Goal: Transaction & Acquisition: Download file/media

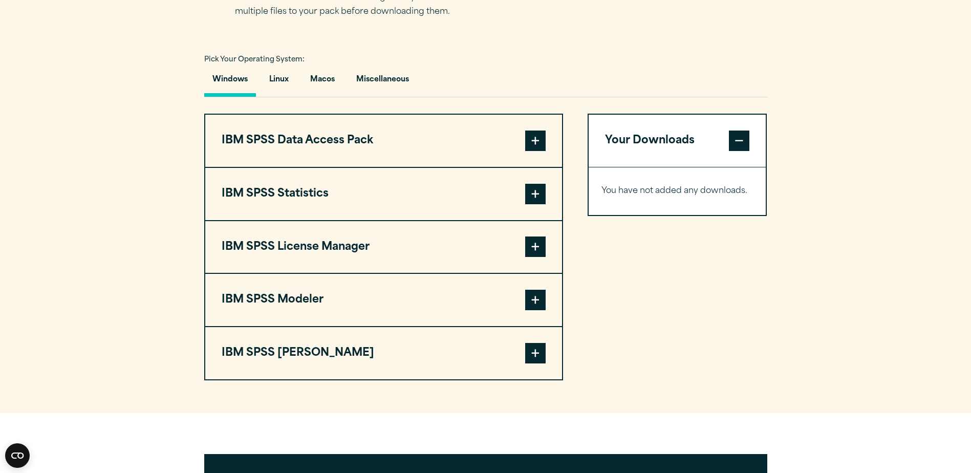
scroll to position [717, 0]
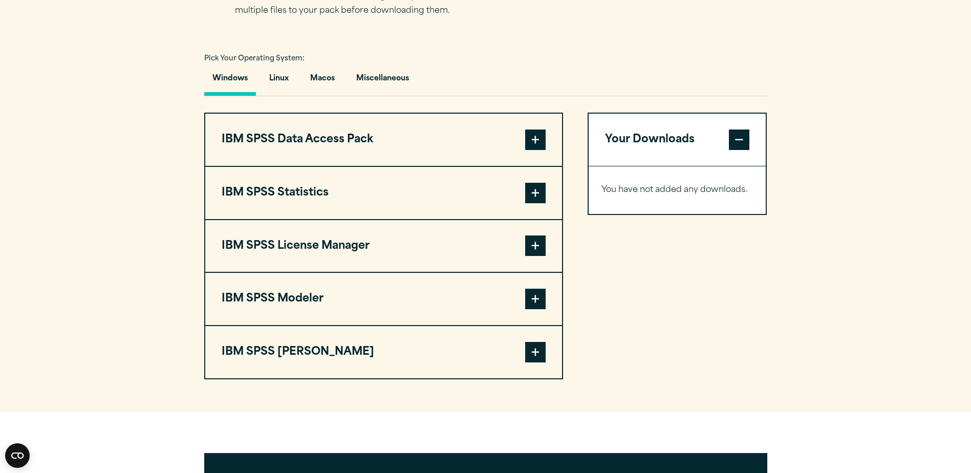
click at [526, 197] on span at bounding box center [535, 193] width 20 height 20
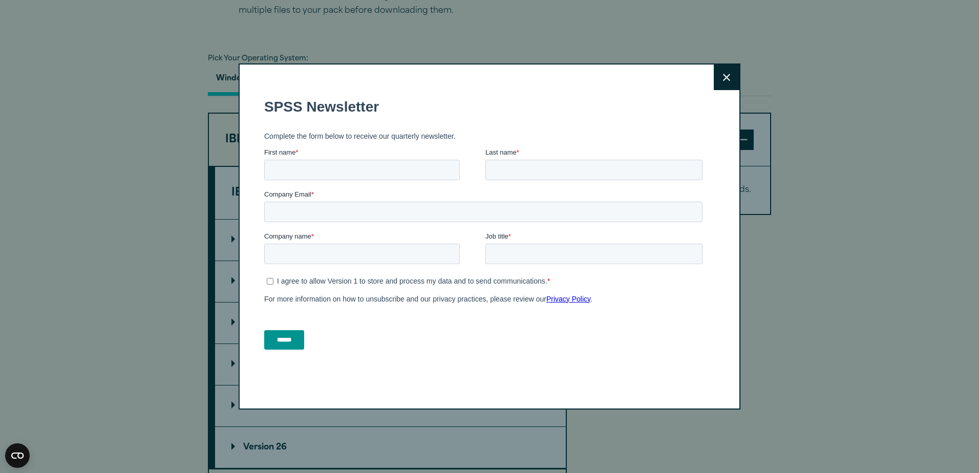
click at [229, 241] on div "Close" at bounding box center [489, 236] width 979 height 473
click at [723, 78] on icon at bounding box center [726, 77] width 7 height 7
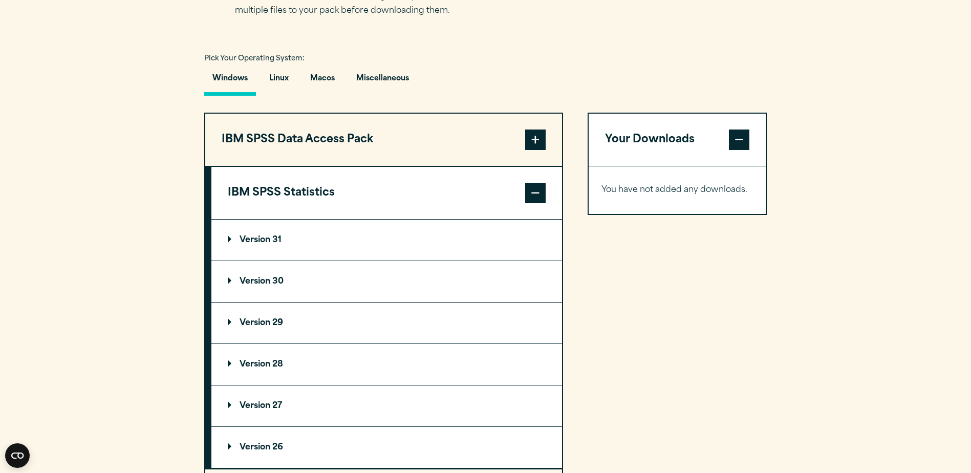
click at [230, 236] on p "Version 31" at bounding box center [255, 240] width 54 height 8
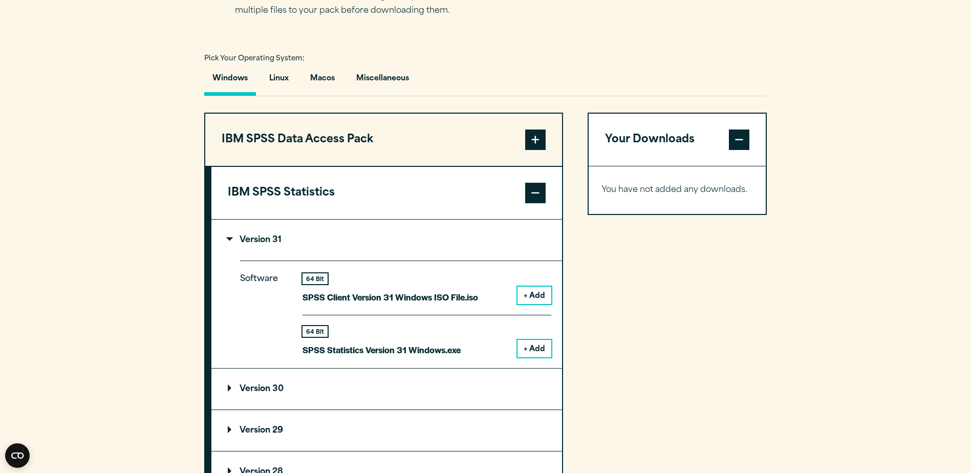
click at [525, 293] on button "+ Add" at bounding box center [535, 295] width 34 height 17
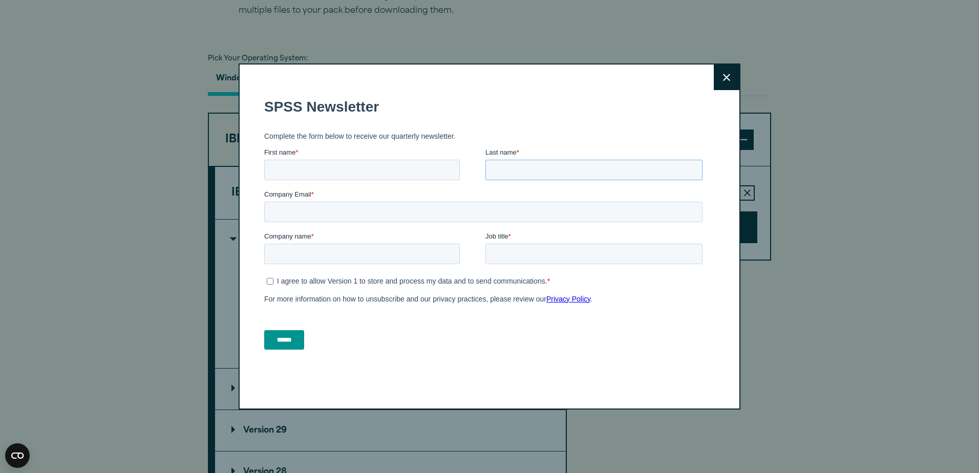
drag, startPoint x: 656, startPoint y: 173, endPoint x: 645, endPoint y: 180, distance: 13.1
click at [656, 174] on input "Last name *" at bounding box center [593, 170] width 217 height 20
click at [722, 82] on button "Close" at bounding box center [727, 78] width 26 height 26
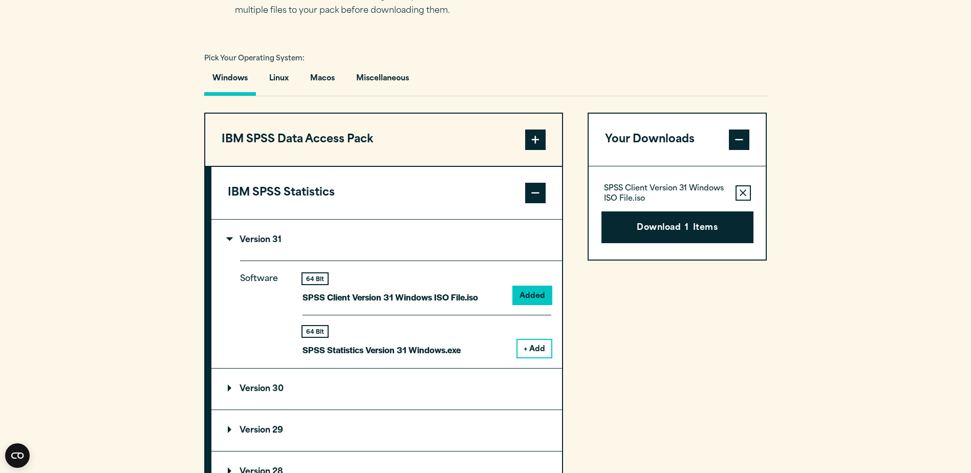
click at [848, 188] on section "Select your software downloads Use the table below to find and navigate to your…" at bounding box center [485, 345] width 971 height 847
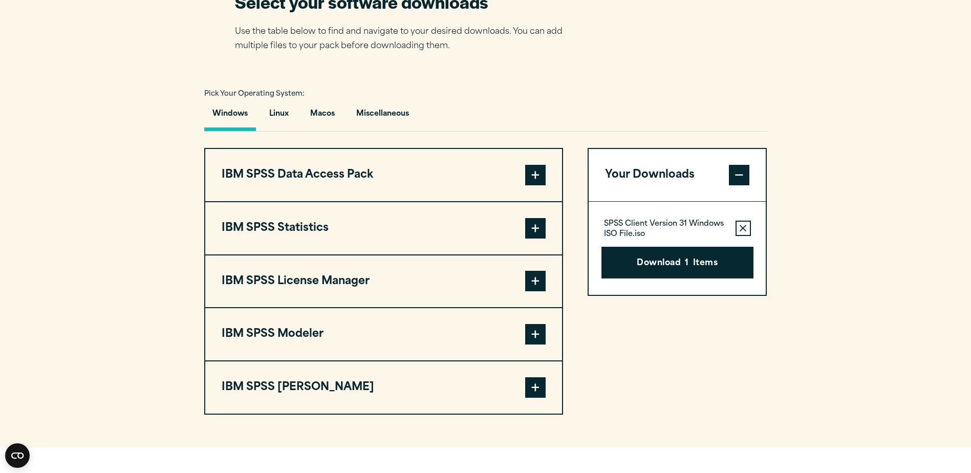
scroll to position [717, 0]
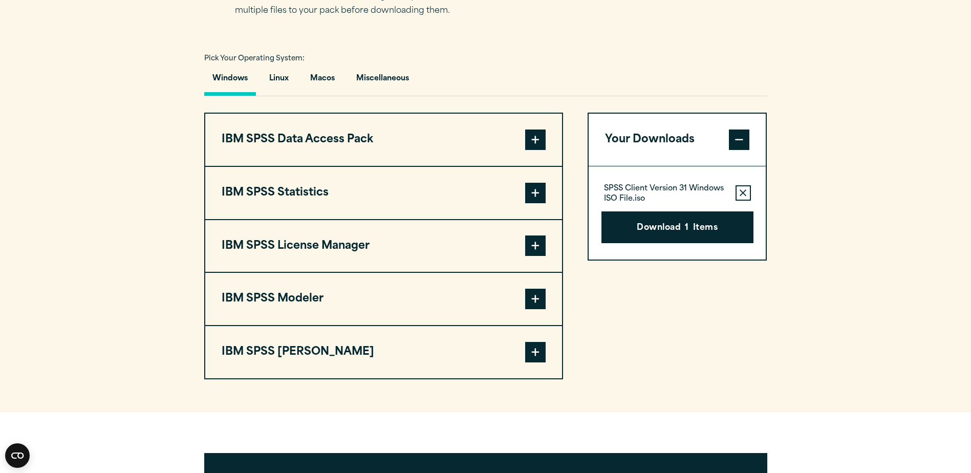
click at [541, 194] on span at bounding box center [535, 193] width 20 height 20
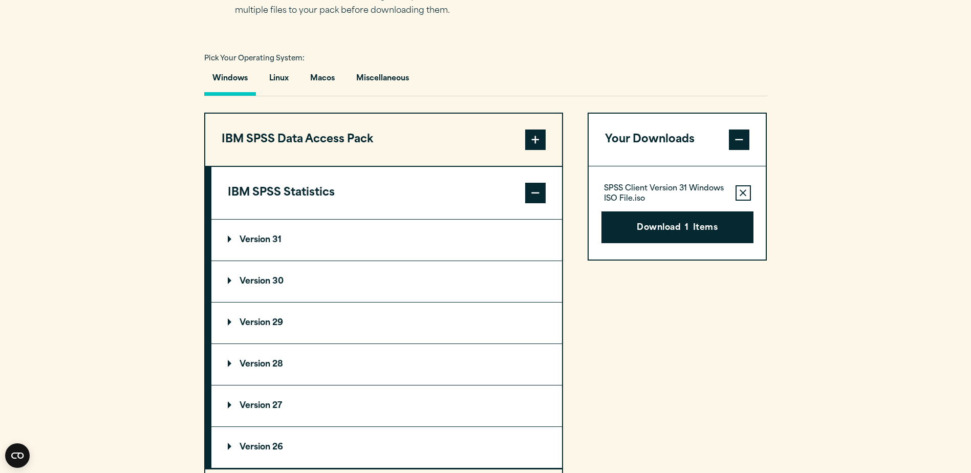
click at [235, 241] on p "Version 31" at bounding box center [255, 240] width 54 height 8
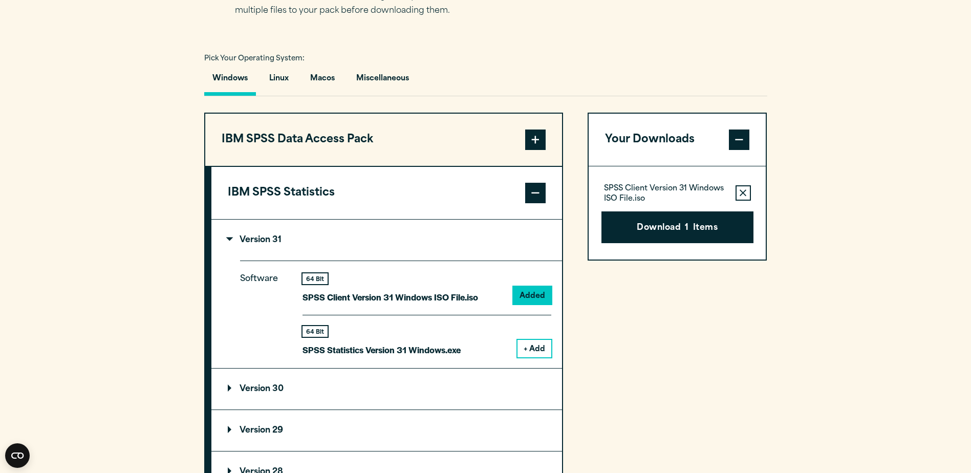
click at [232, 388] on p "Version 30" at bounding box center [256, 389] width 56 height 8
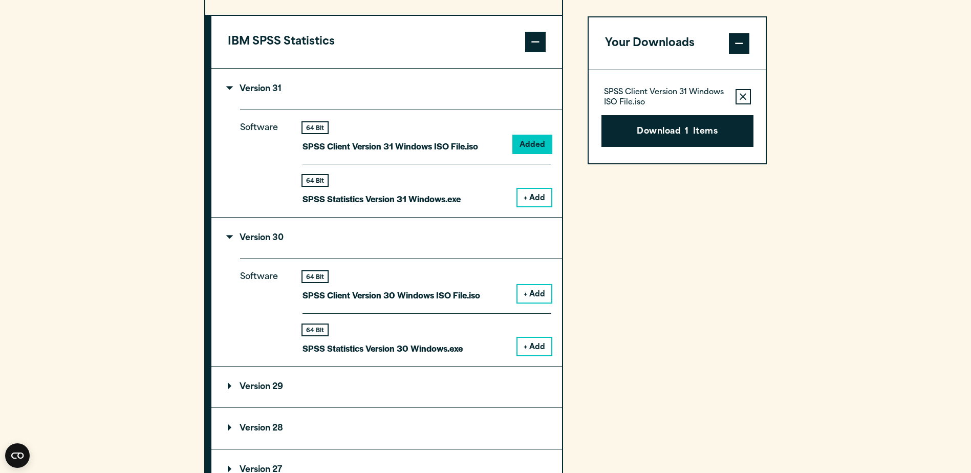
scroll to position [922, 0]
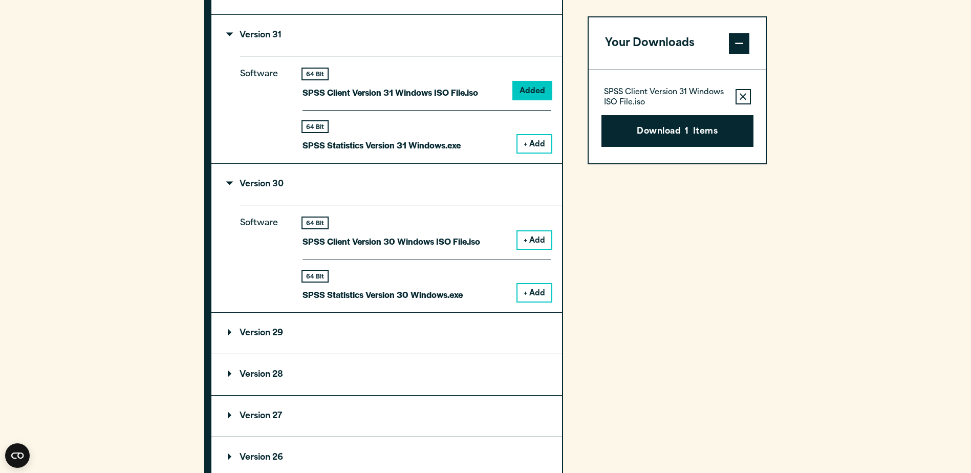
click at [543, 143] on button "+ Add" at bounding box center [535, 143] width 34 height 17
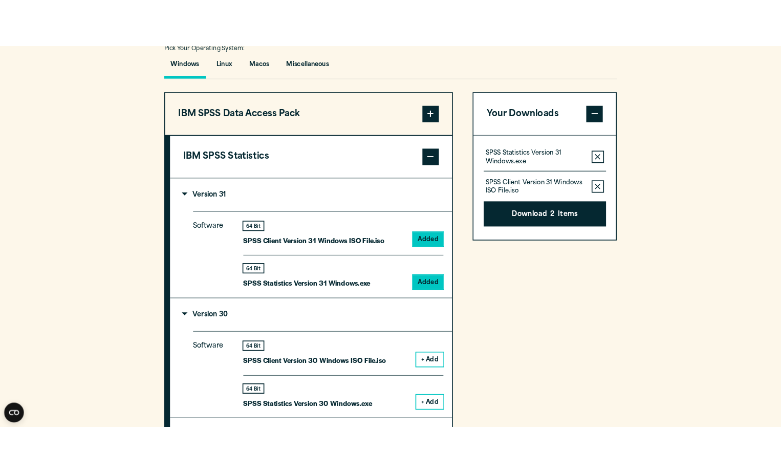
scroll to position [768, 0]
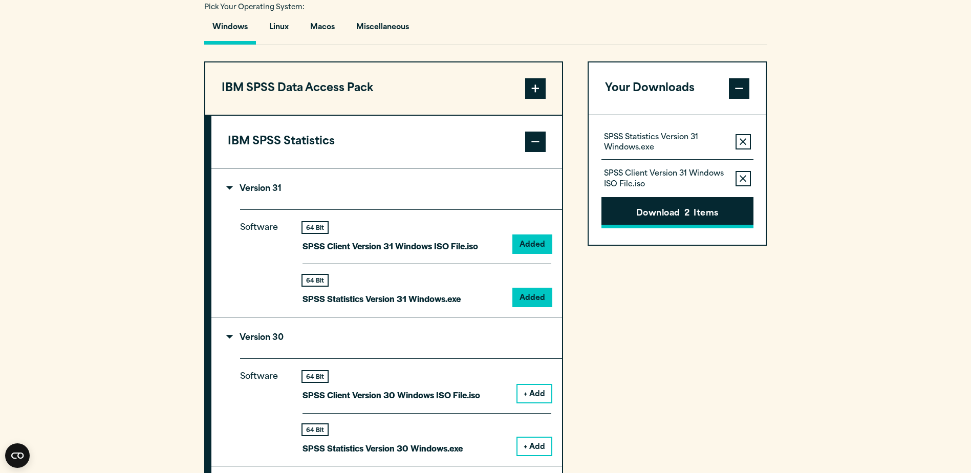
click at [676, 211] on button "Download 2 Items" at bounding box center [678, 213] width 152 height 32
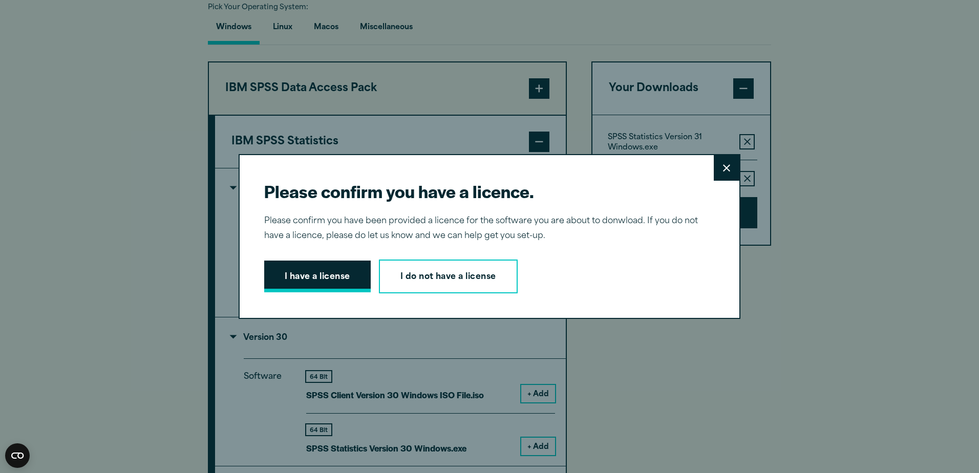
click at [336, 275] on button "I have a license" at bounding box center [317, 277] width 106 height 32
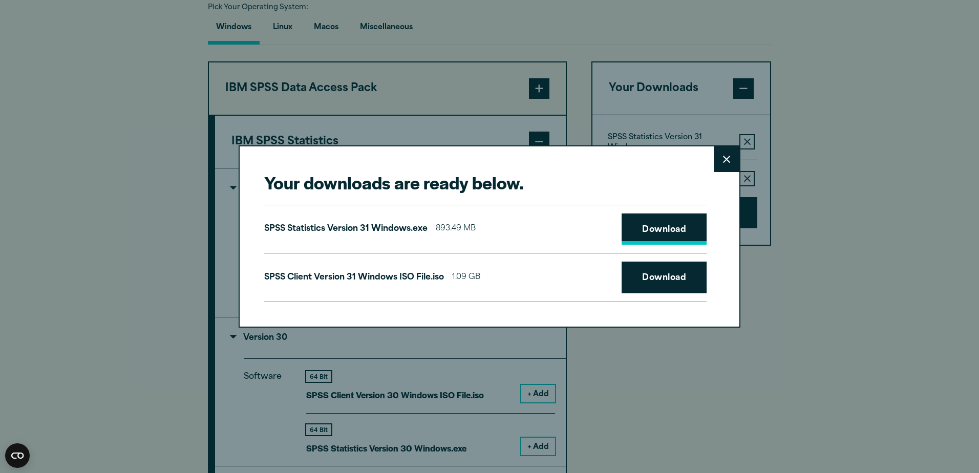
click at [657, 234] on link "Download" at bounding box center [664, 230] width 85 height 32
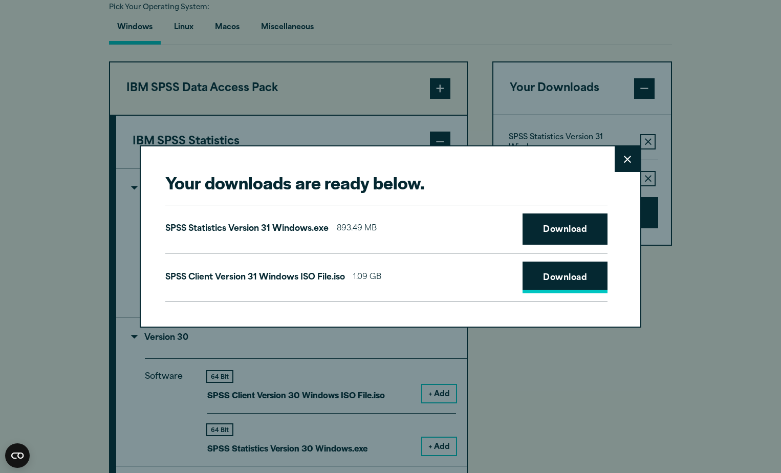
click at [573, 280] on link "Download" at bounding box center [565, 278] width 85 height 32
